Goal: Task Accomplishment & Management: Complete application form

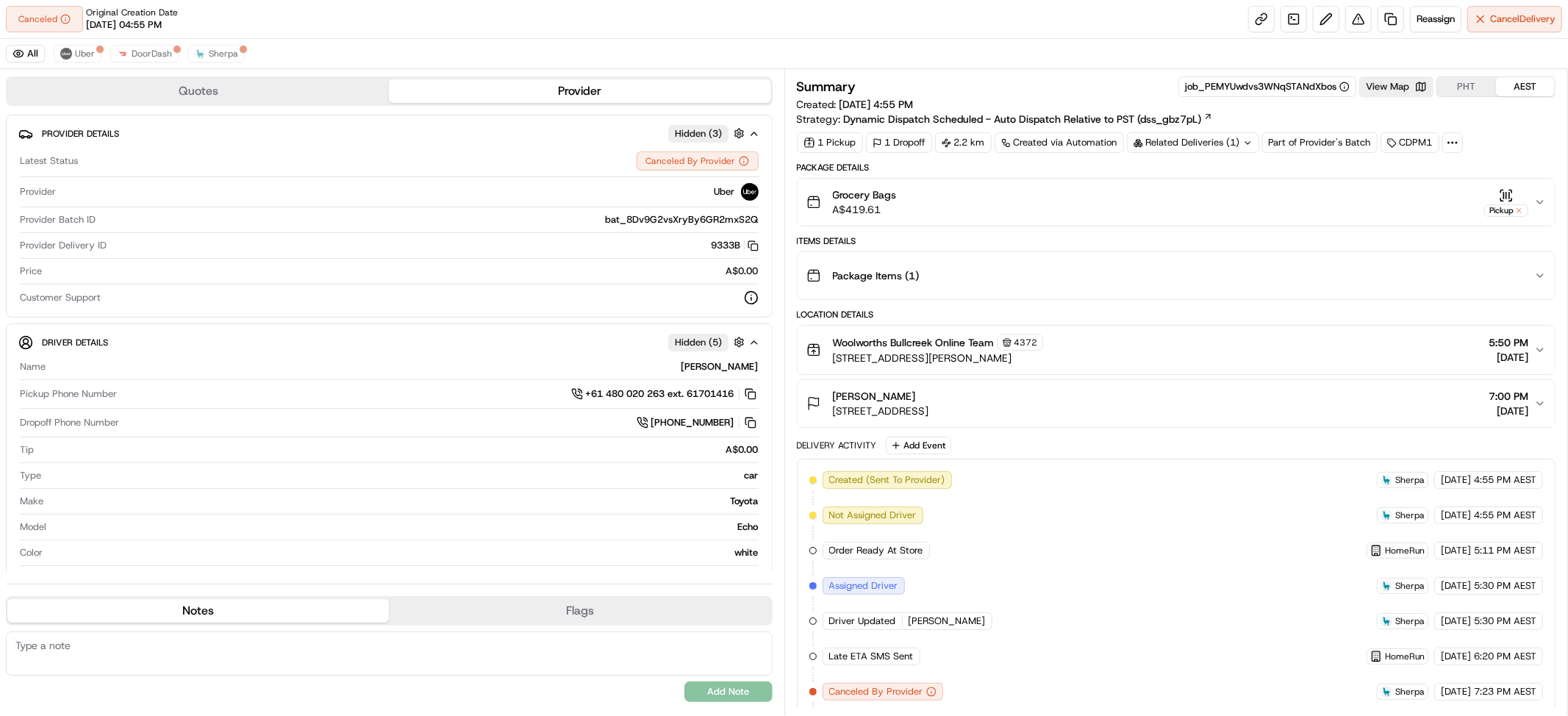
scroll to position [994, 0]
click at [1378, 24] on link at bounding box center [1391, 19] width 27 height 27
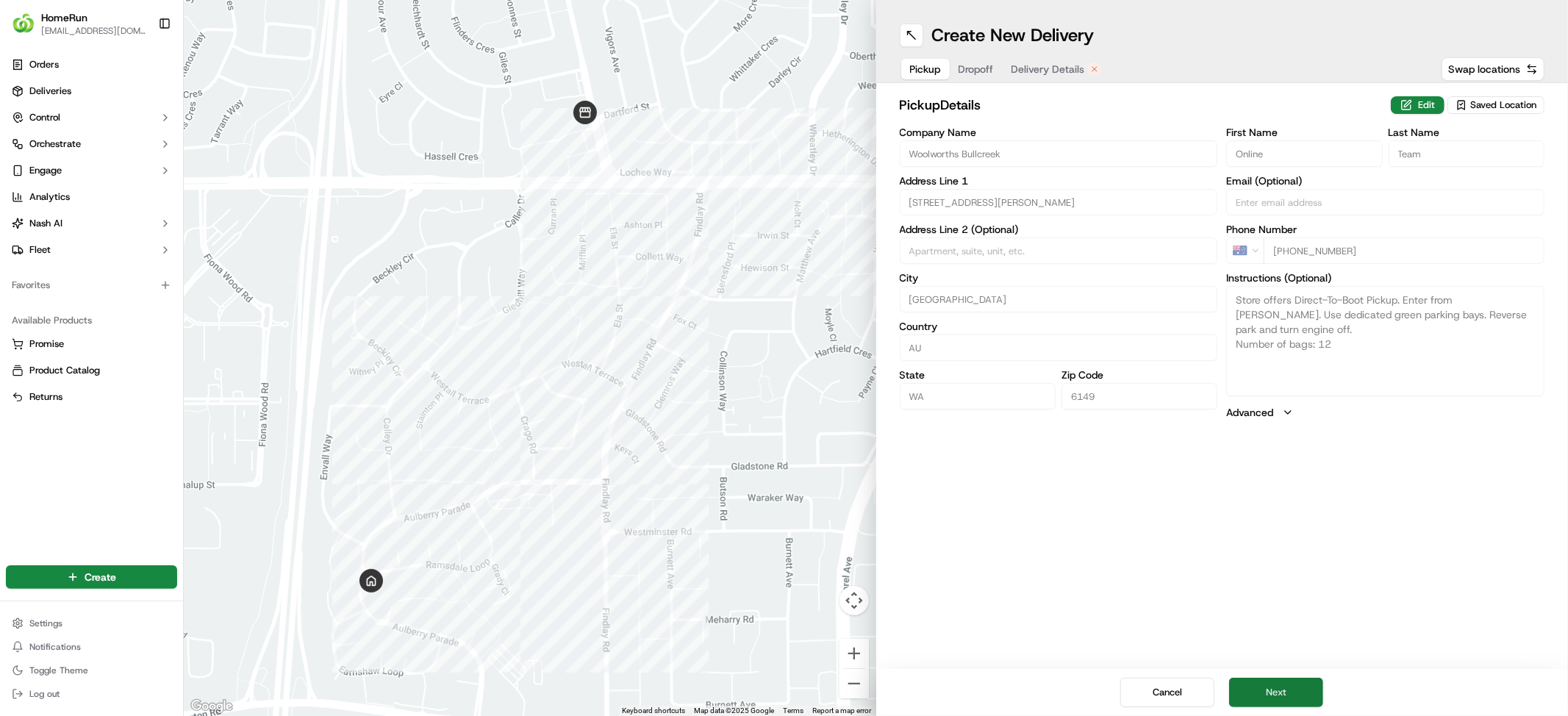
click at [1300, 678] on button "Next" at bounding box center [1276, 692] width 94 height 29
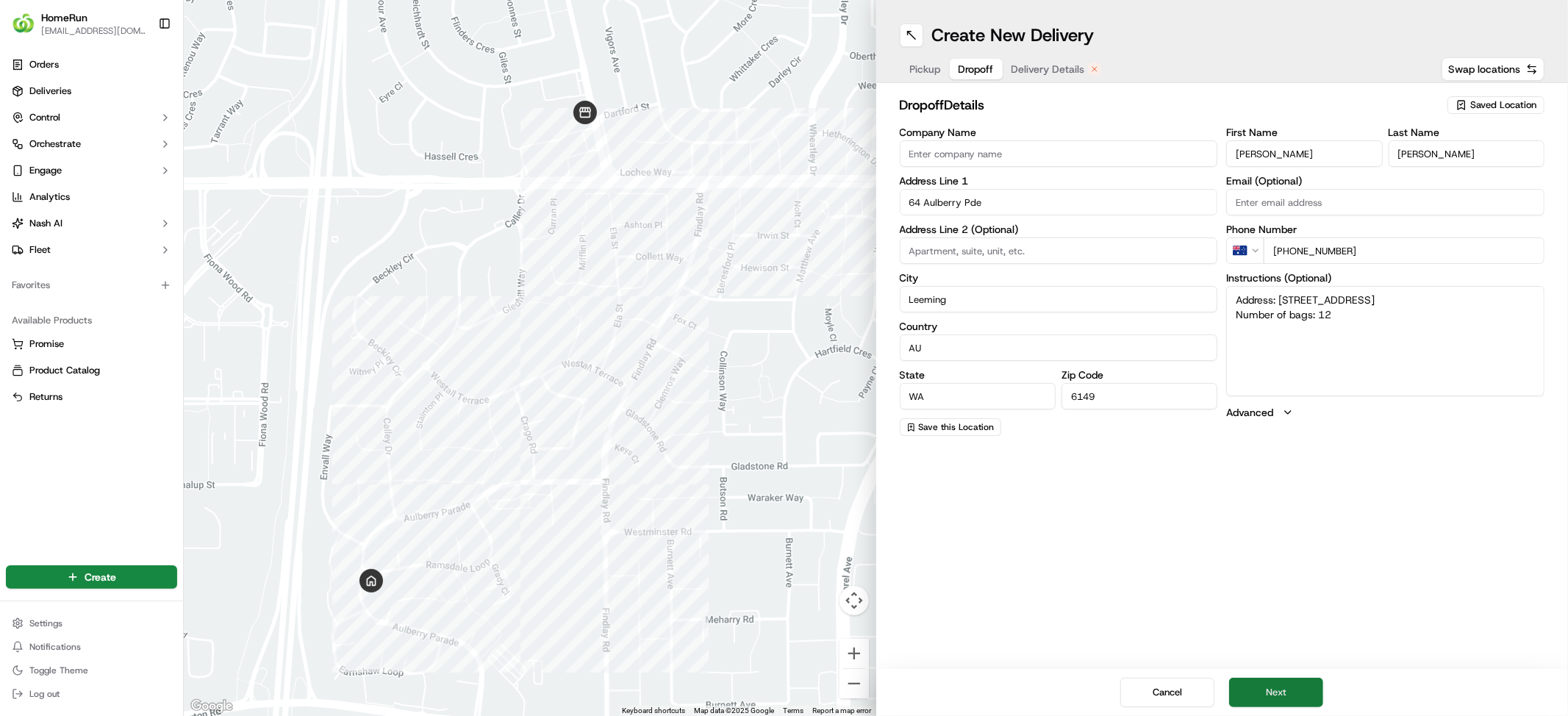
click at [1300, 679] on button "Next" at bounding box center [1276, 692] width 94 height 29
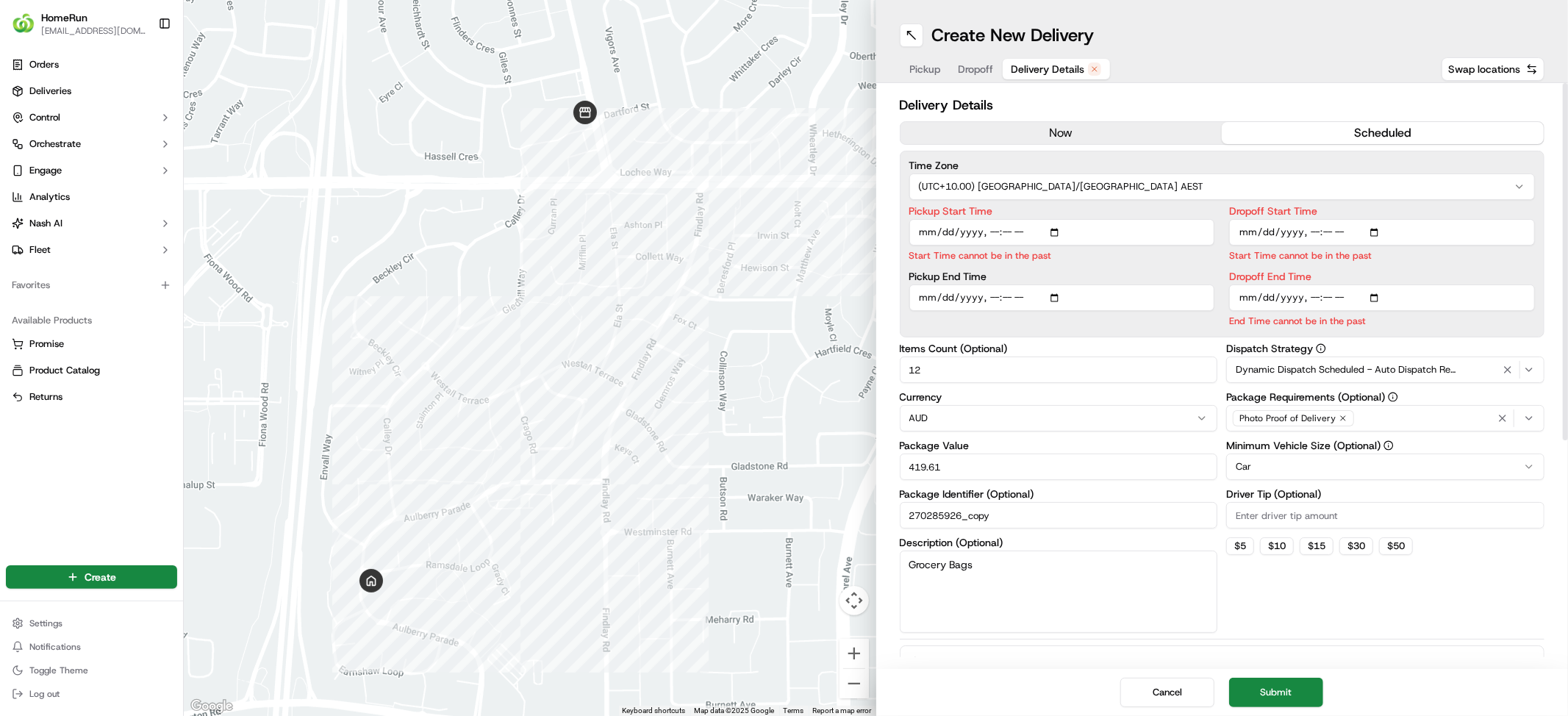
click at [1043, 246] on input "Pickup Start Time" at bounding box center [1062, 232] width 306 height 27
type input "[DATE]T23:30"
click at [1344, 246] on input "Dropoff Start Time" at bounding box center [1382, 232] width 306 height 27
type input "[DATE]T12:30"
click at [1344, 311] on input "Dropoff End Time" at bounding box center [1382, 298] width 306 height 27
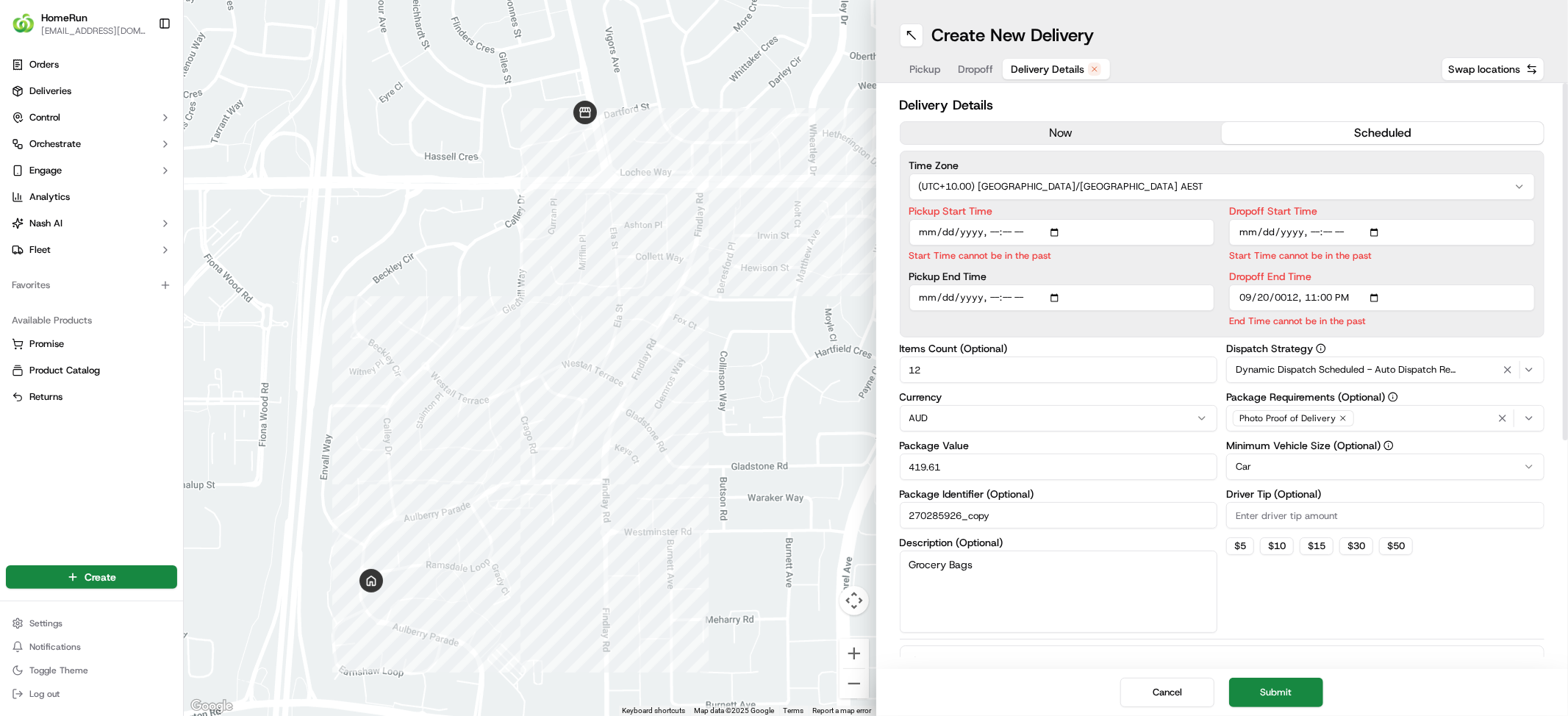
click at [1304, 311] on input "Dropoff End Time" at bounding box center [1382, 298] width 306 height 27
type input "12220-09-20T23:00"
click at [1344, 311] on input "Dropoff End Time" at bounding box center [1382, 298] width 306 height 27
type input "[DATE]T12:30"
click at [1296, 684] on button "Submit" at bounding box center [1276, 692] width 94 height 29
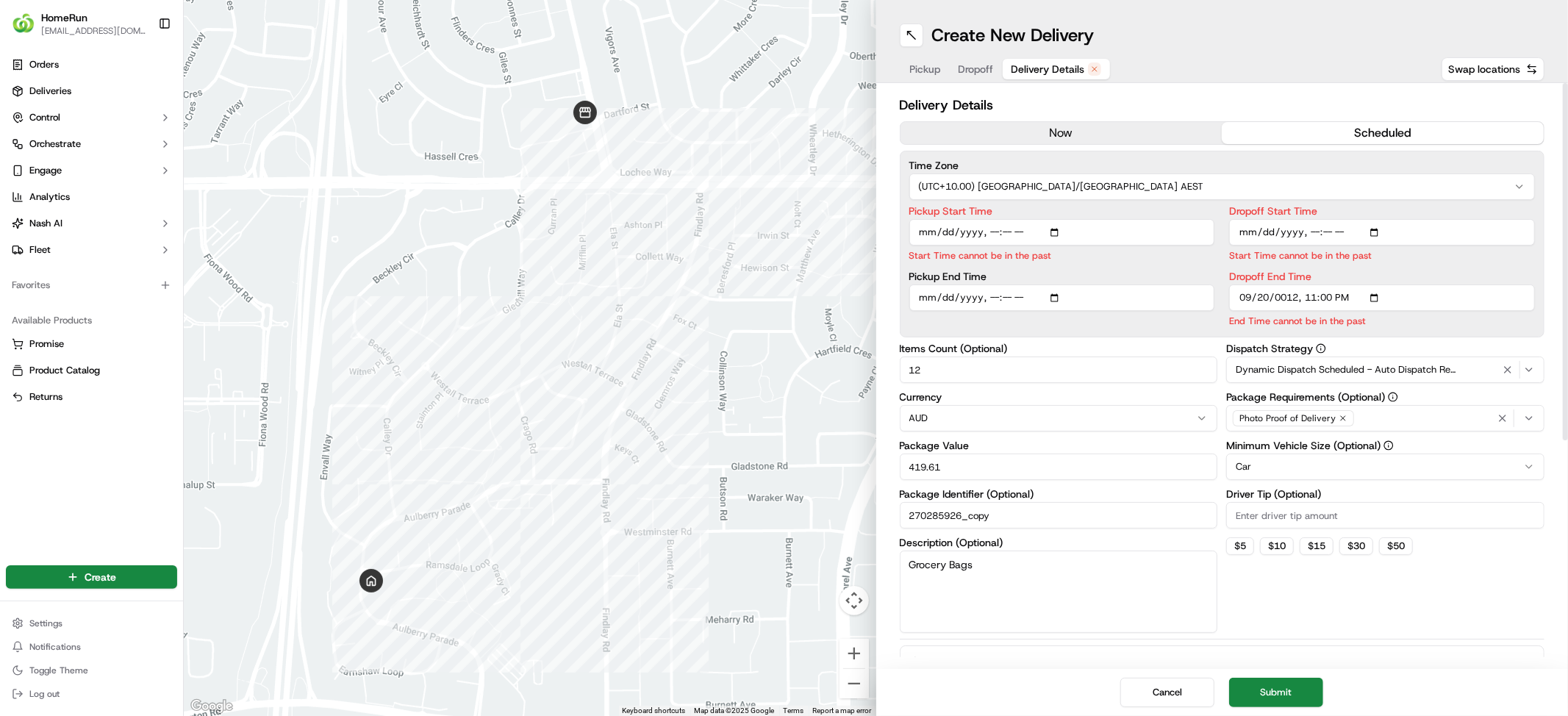
click at [1079, 246] on input "Pickup Start Time" at bounding box center [1062, 232] width 306 height 27
type input "[DATE]T11:30"
click at [1378, 246] on input "Dropoff Start Time" at bounding box center [1382, 232] width 306 height 27
type input "[DATE]T00:30"
click at [1383, 311] on input "Dropoff End Time" at bounding box center [1382, 298] width 306 height 27
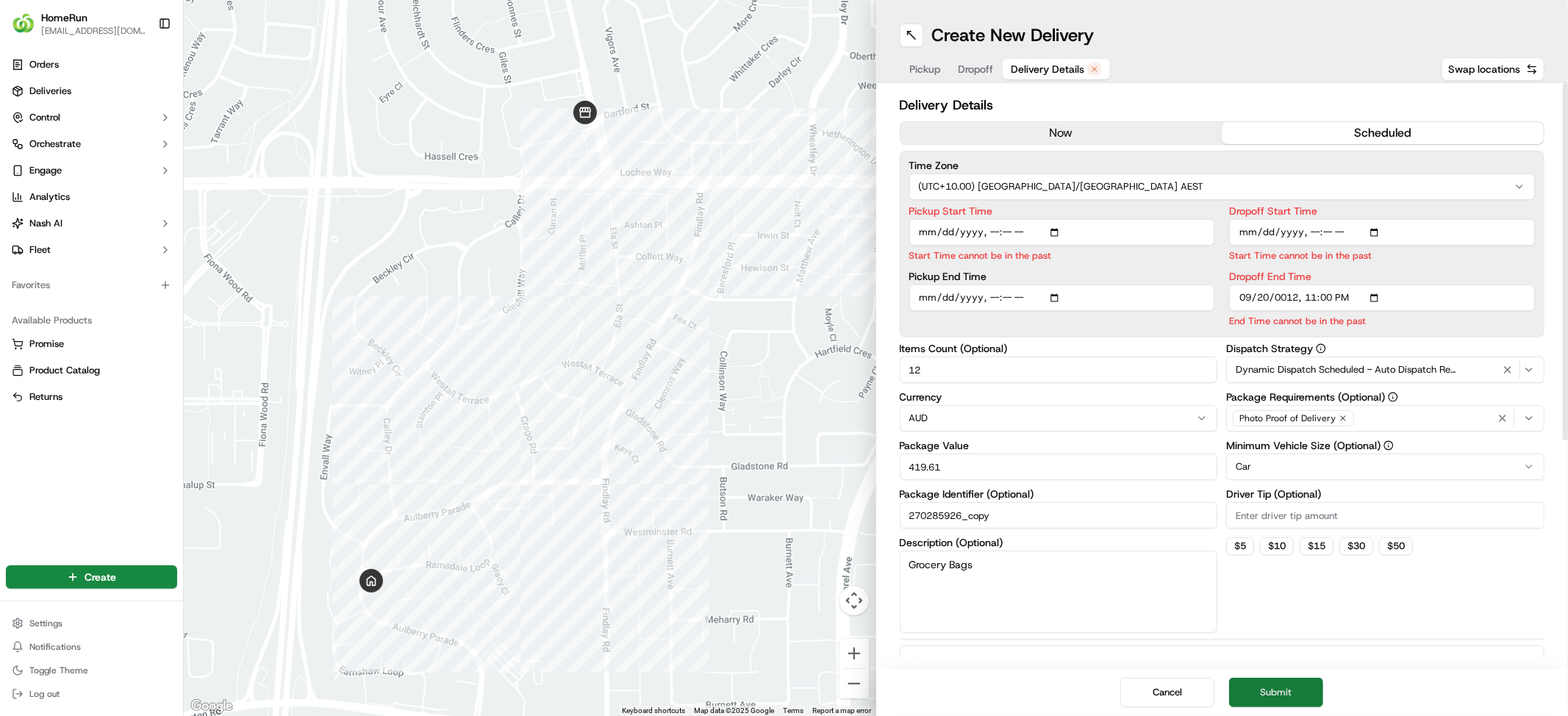
click at [1286, 679] on button "Submit" at bounding box center [1276, 692] width 94 height 29
click at [1301, 687] on button "Submit" at bounding box center [1276, 692] width 94 height 29
click at [1368, 311] on input "Dropoff End Time" at bounding box center [1382, 298] width 306 height 27
type input "[DATE]T00:31"
click at [1309, 683] on button "Submit" at bounding box center [1276, 692] width 94 height 29
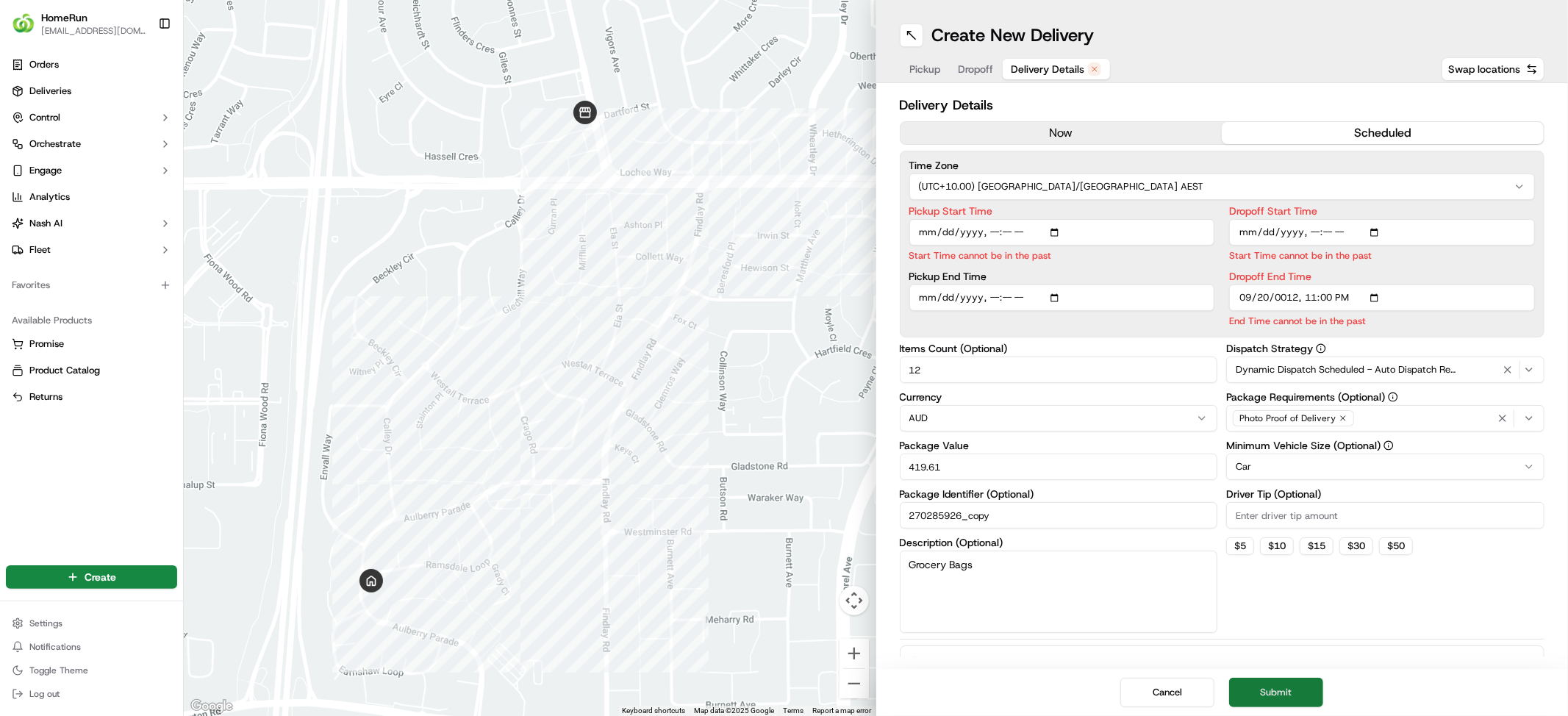
click at [1309, 682] on button "Submit" at bounding box center [1276, 692] width 94 height 29
click at [1060, 246] on input "Pickup Start Time" at bounding box center [1062, 232] width 306 height 27
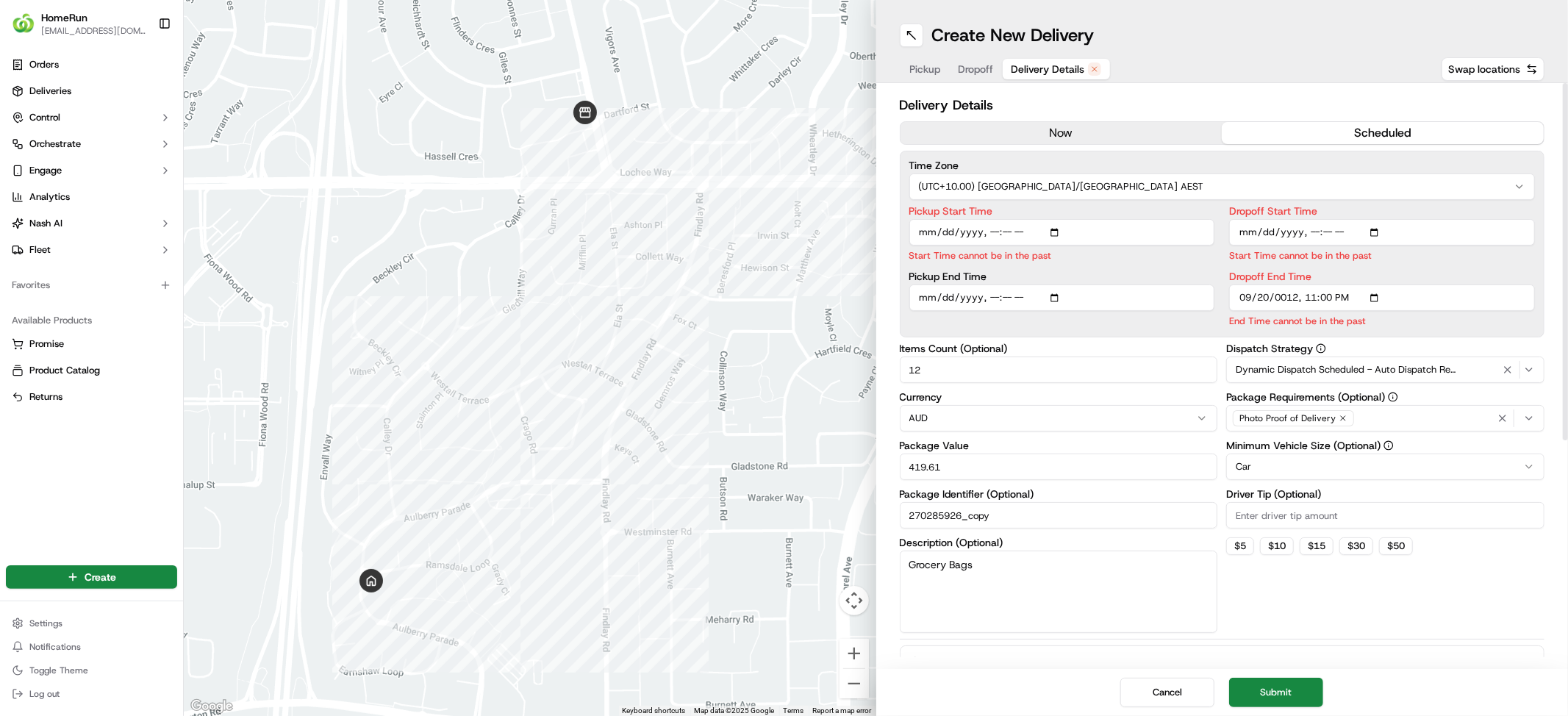
click at [1361, 246] on input "Dropoff Start Time" at bounding box center [1382, 232] width 306 height 27
type input "[DATE]T00:31"
click at [1298, 687] on button "Submit" at bounding box center [1276, 692] width 94 height 29
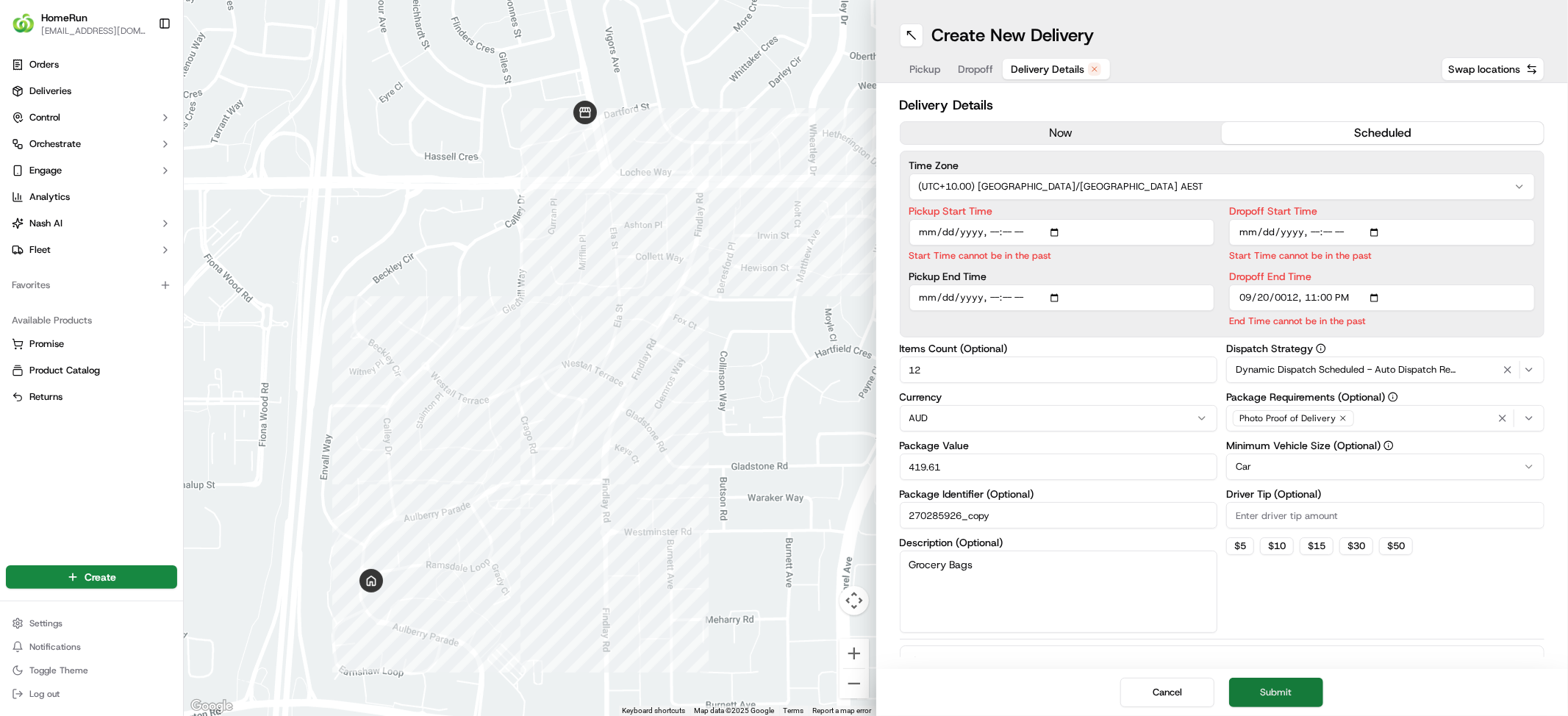
click at [1298, 687] on button "Submit" at bounding box center [1276, 692] width 94 height 29
click at [1323, 683] on button "Submit" at bounding box center [1276, 692] width 94 height 29
click at [1323, 682] on button "Submit" at bounding box center [1276, 692] width 94 height 29
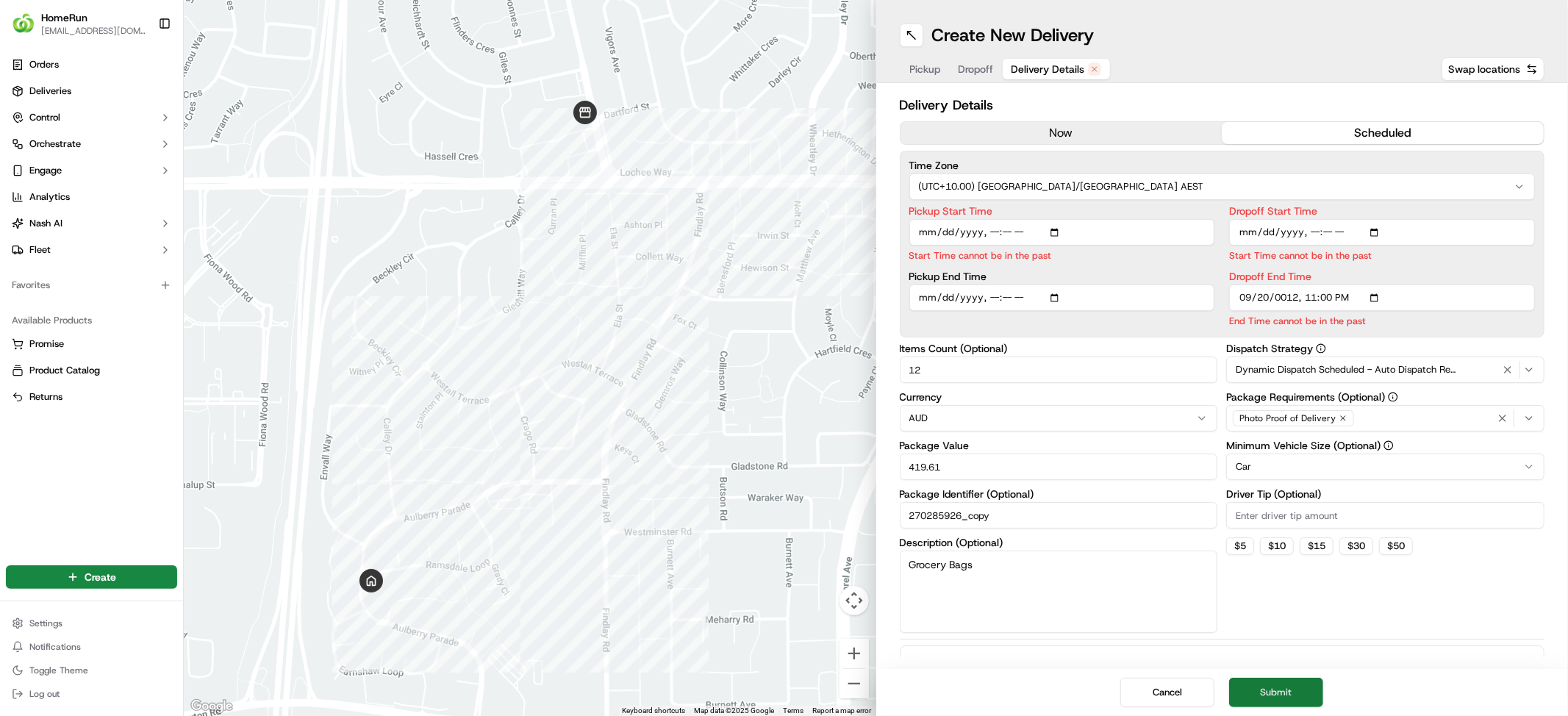
click at [1323, 682] on button "Submit" at bounding box center [1276, 692] width 94 height 29
click at [962, 246] on input "Pickup Start Time" at bounding box center [1062, 232] width 306 height 27
type input "[DATE]T11:30"
click at [1257, 246] on input "Dropoff Start Time" at bounding box center [1382, 232] width 306 height 27
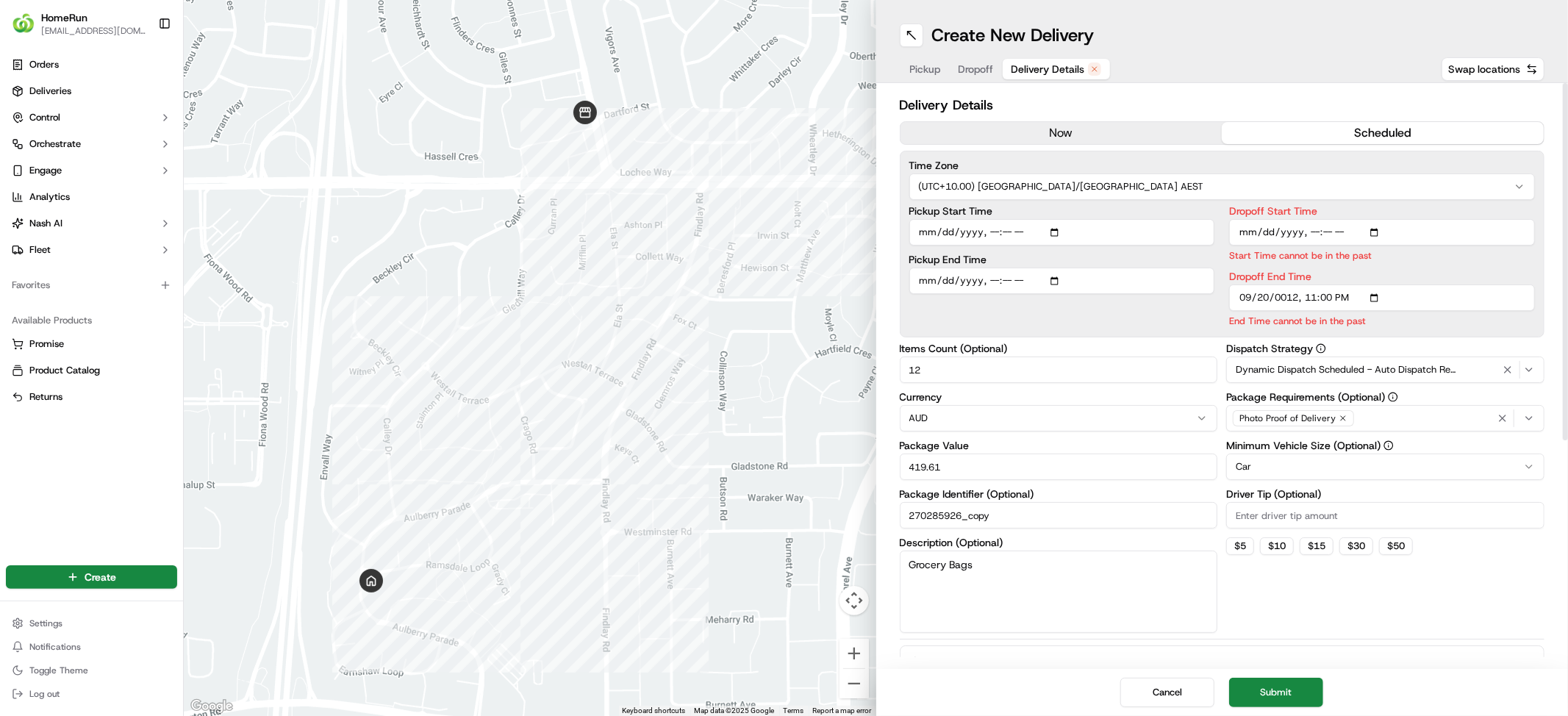
type input "[DATE]T00:31"
click at [1257, 311] on input "Dropoff End Time" at bounding box center [1382, 298] width 306 height 27
type input "[DATE]T00:31"
click at [1289, 683] on button "Submit" at bounding box center [1276, 692] width 94 height 29
click at [1290, 685] on button "Submit" at bounding box center [1276, 692] width 94 height 29
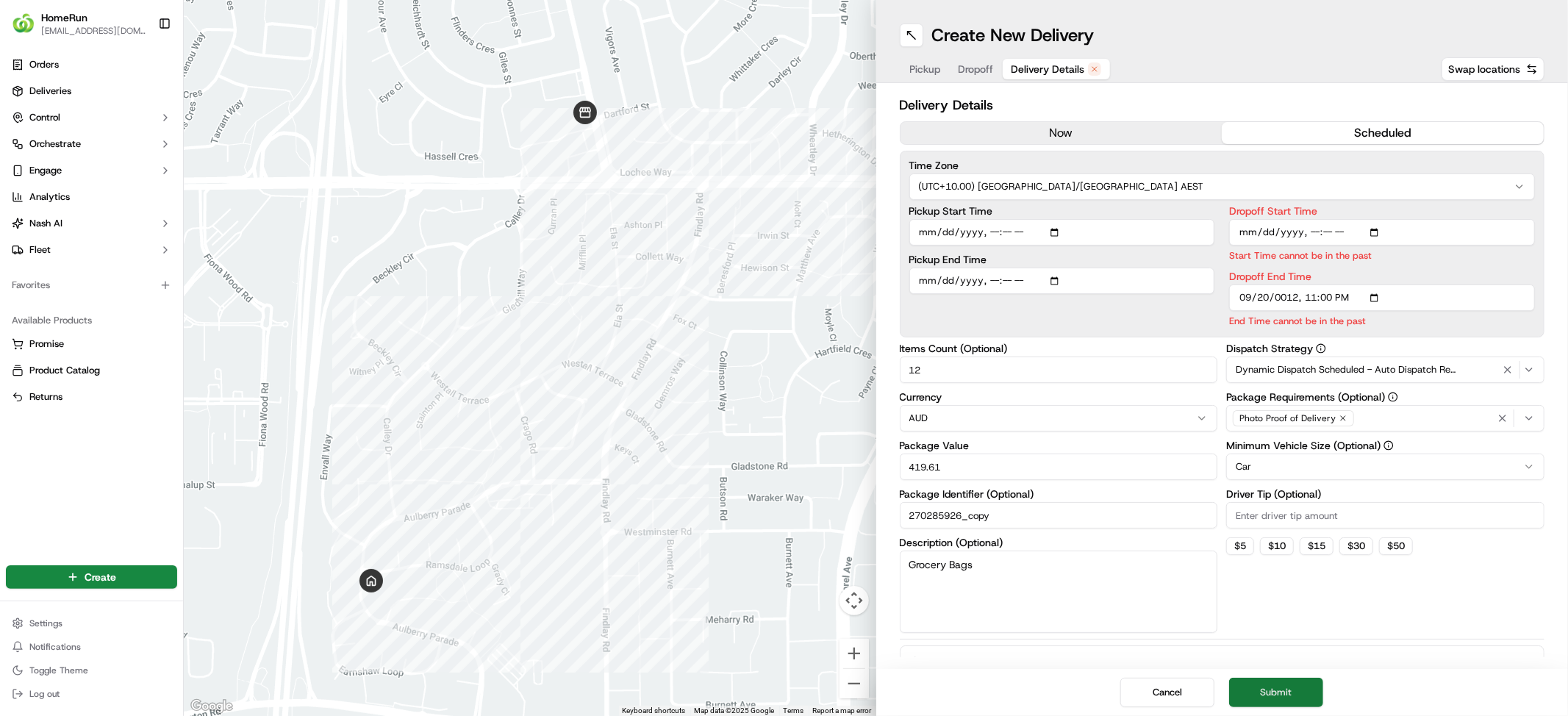
click at [1290, 685] on button "Submit" at bounding box center [1276, 692] width 94 height 29
click at [1369, 246] on input "Dropoff Start Time" at bounding box center [1382, 232] width 306 height 27
type input "[DATE]T12:30"
click at [1385, 311] on input "Dropoff End Time" at bounding box center [1382, 298] width 306 height 27
type input "[DATE]T12:31"
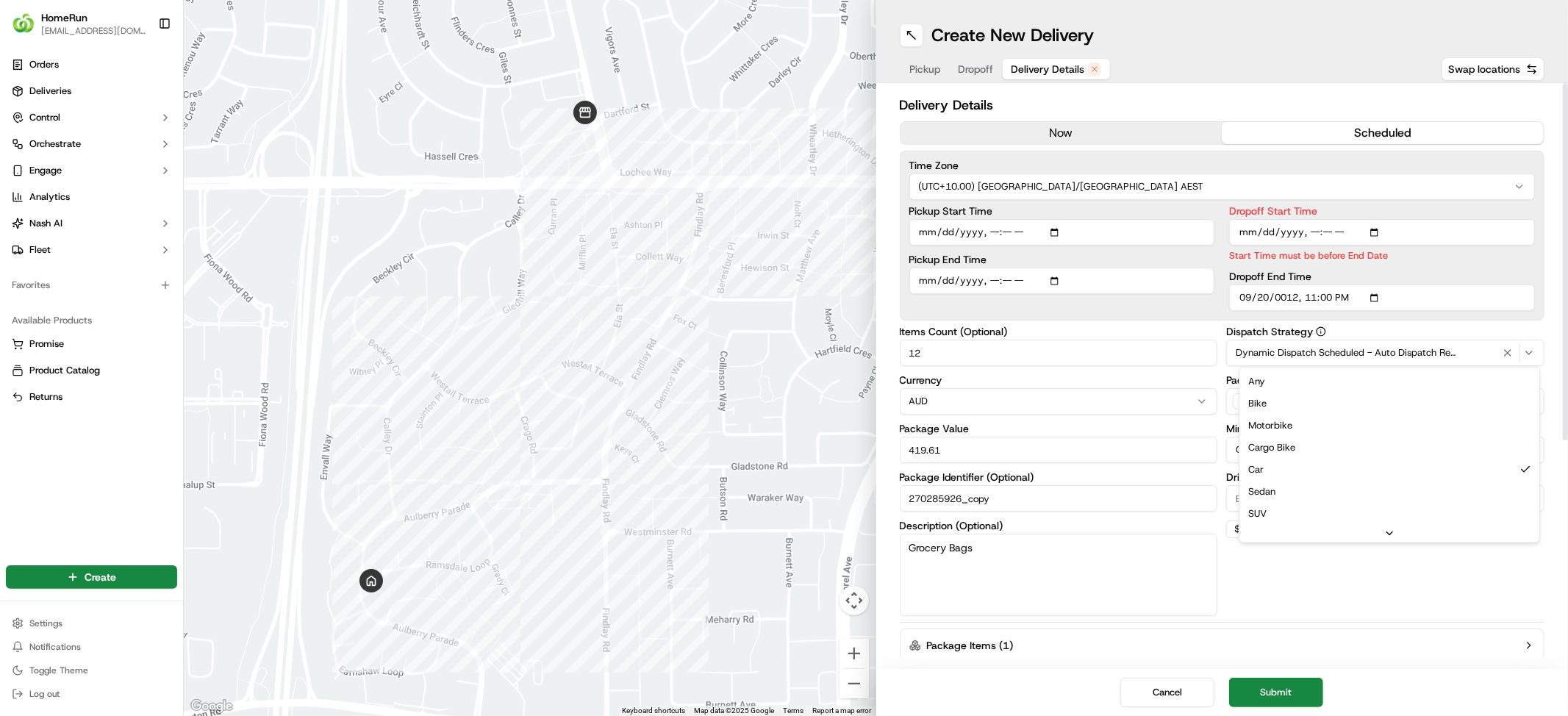
click at [1456, 593] on html "HomeRun [EMAIL_ADDRESS][DOMAIN_NAME] Toggle Sidebar Orders Deliveries Control O…" at bounding box center [784, 358] width 1568 height 716
click at [1424, 671] on html "HomeRun [EMAIL_ADDRESS][DOMAIN_NAME] Toggle Sidebar Orders Deliveries Control O…" at bounding box center [784, 358] width 1568 height 716
click at [1323, 687] on button "Submit" at bounding box center [1276, 692] width 94 height 29
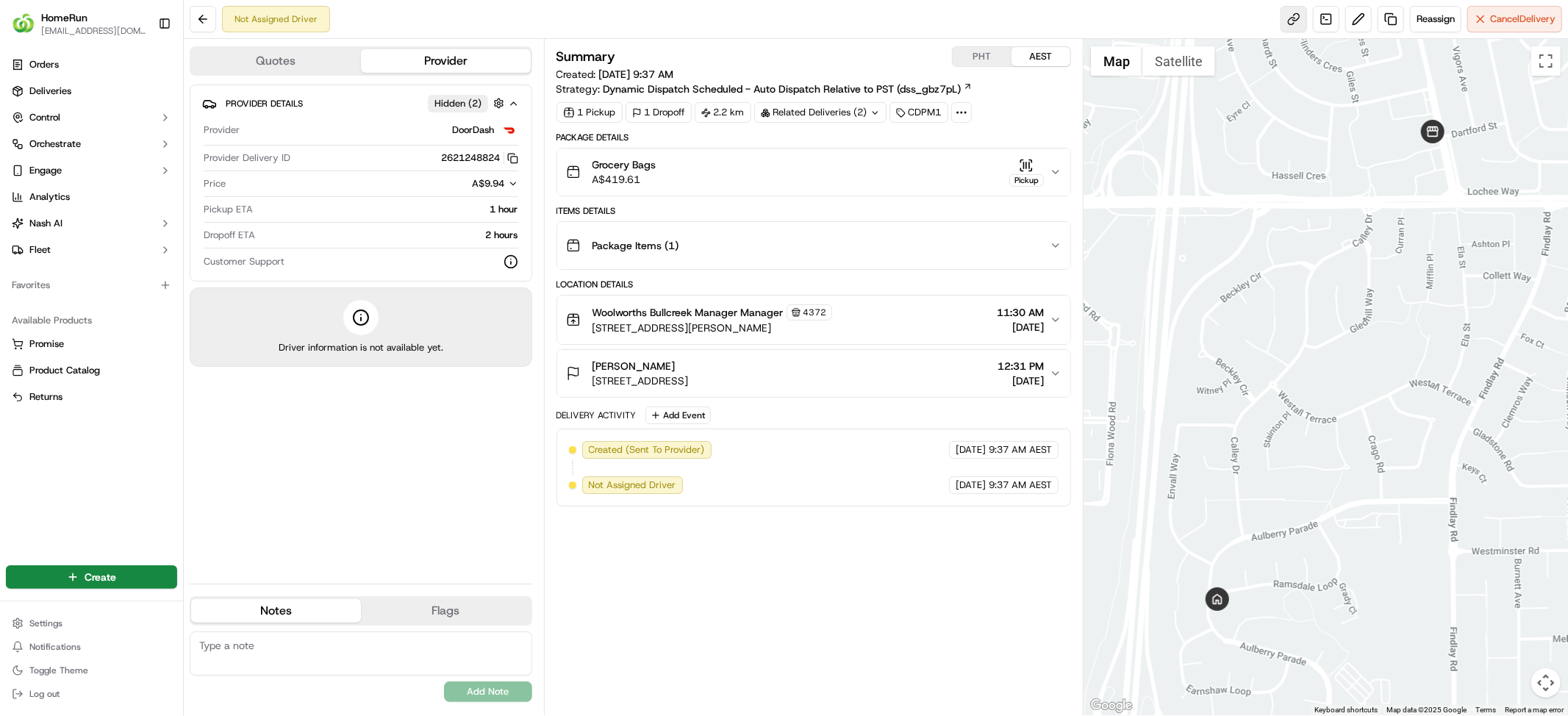
click at [1280, 24] on link at bounding box center [1293, 19] width 27 height 27
